Goal: Find specific page/section: Find specific page/section

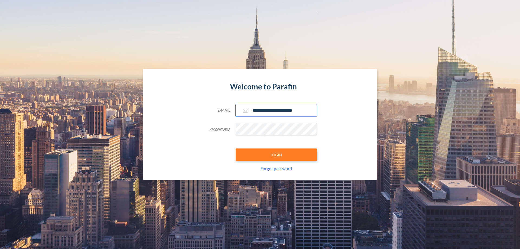
type input "**********"
click at [276, 155] on button "LOGIN" at bounding box center [276, 154] width 81 height 12
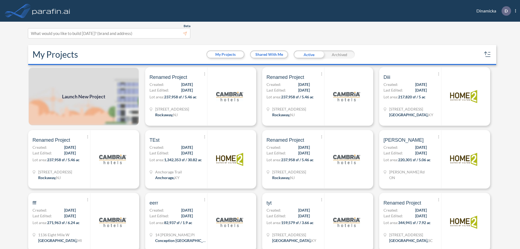
scroll to position [1, 0]
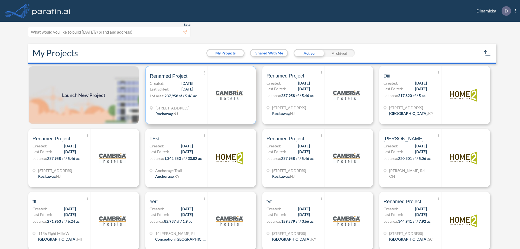
click at [200, 95] on p "Lot area: 237,958 sf / 5.46 ac" at bounding box center [178, 97] width 57 height 8
